Goal: Task Accomplishment & Management: Complete application form

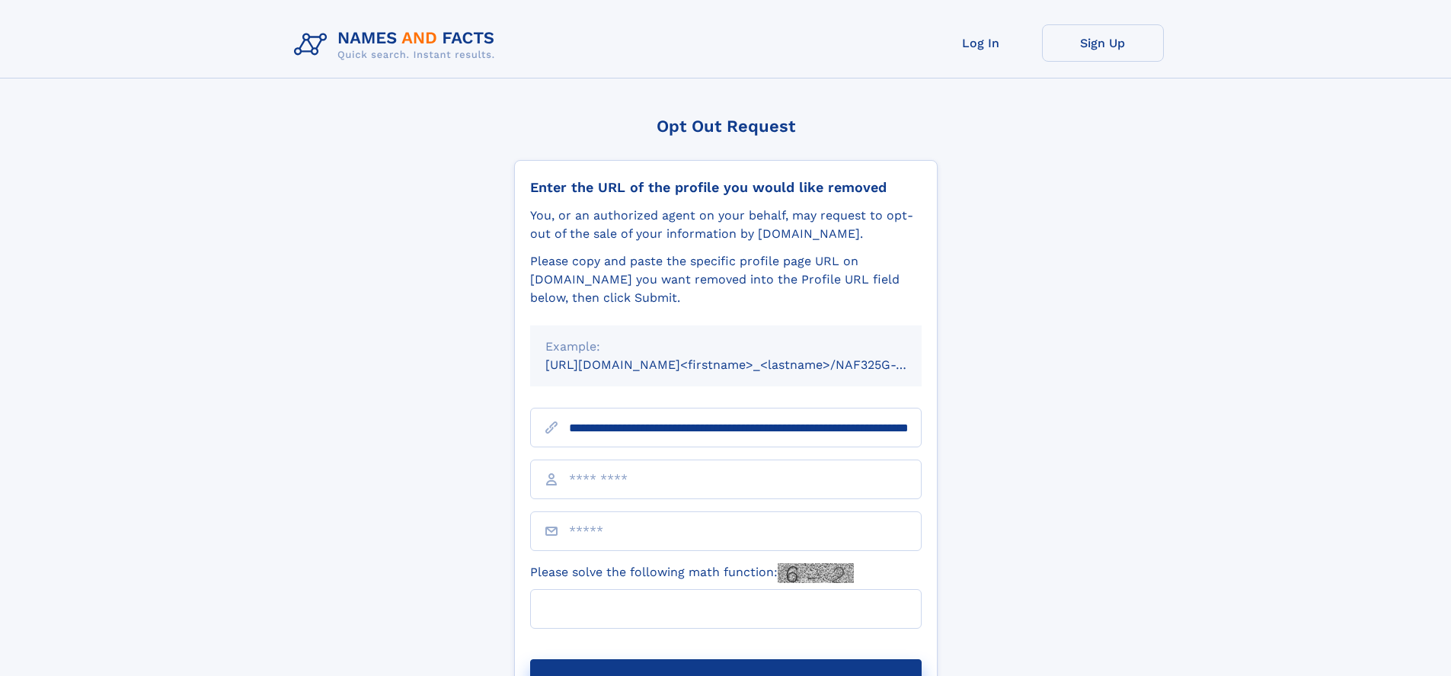
scroll to position [0, 155]
type input "**********"
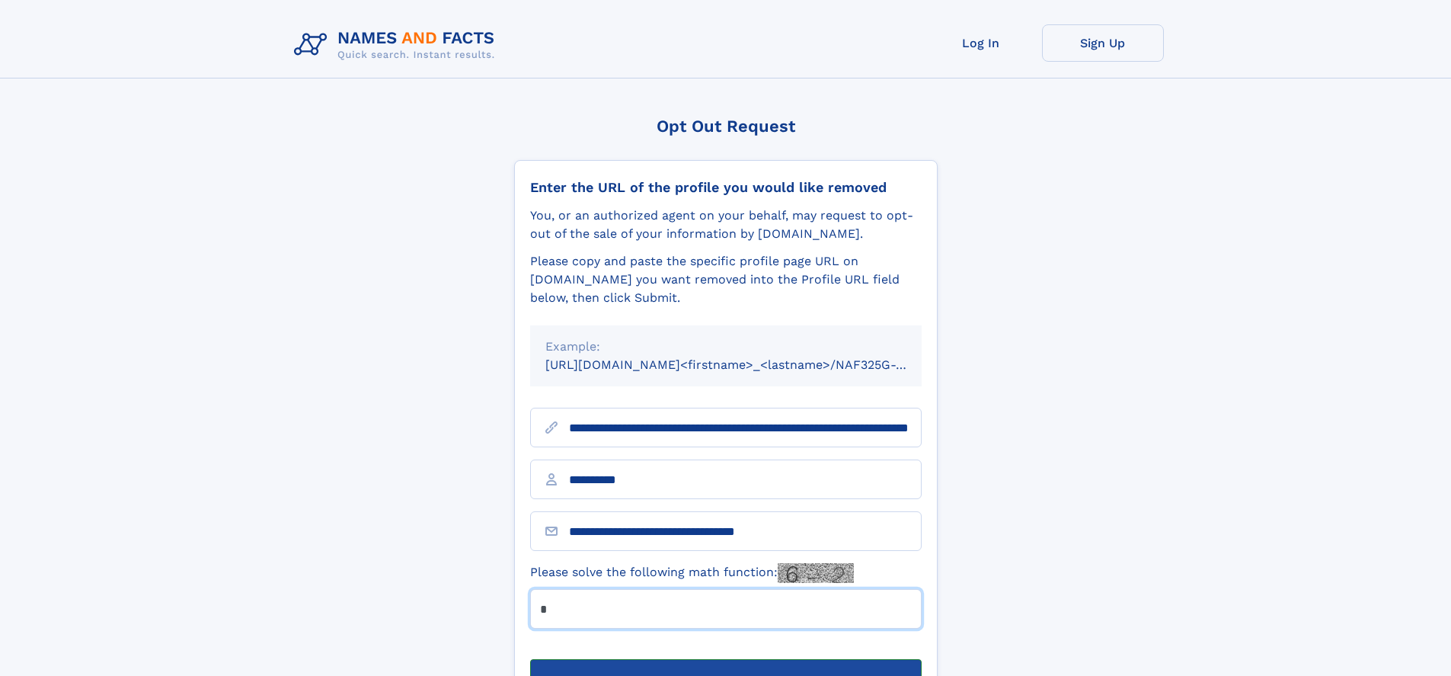
type input "*"
click at [725, 659] on button "Submit Opt Out Request" at bounding box center [726, 683] width 392 height 49
